Goal: Share content: Share content

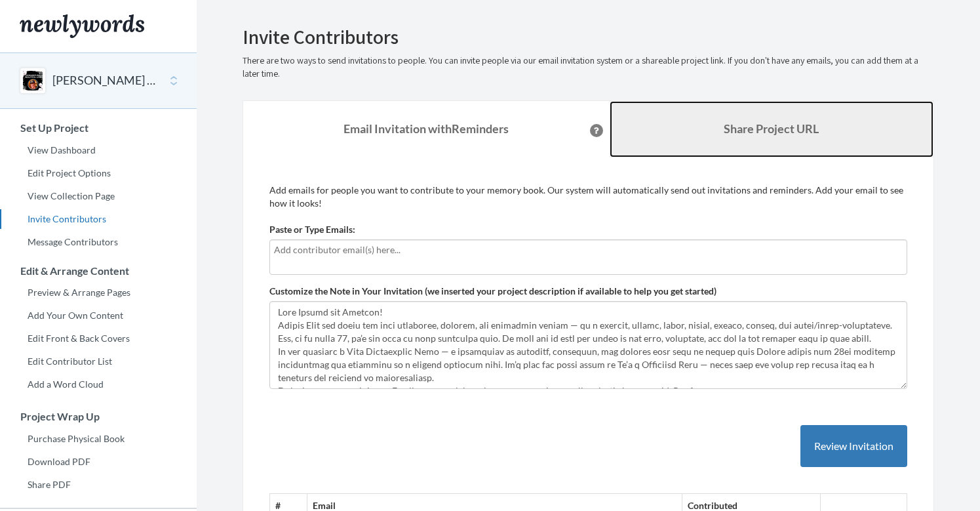
click at [742, 127] on b "Share Project URL" at bounding box center [771, 128] width 95 height 14
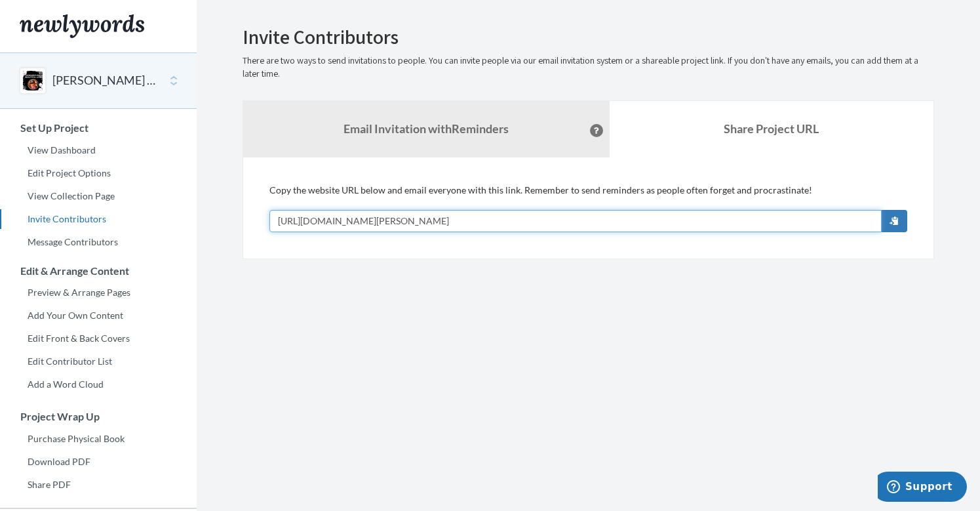
click at [698, 216] on input "[URL][DOMAIN_NAME][PERSON_NAME]" at bounding box center [575, 221] width 612 height 22
click at [549, 219] on input "[URL][DOMAIN_NAME][PERSON_NAME]" at bounding box center [575, 221] width 612 height 22
